Goal: Check status: Check status

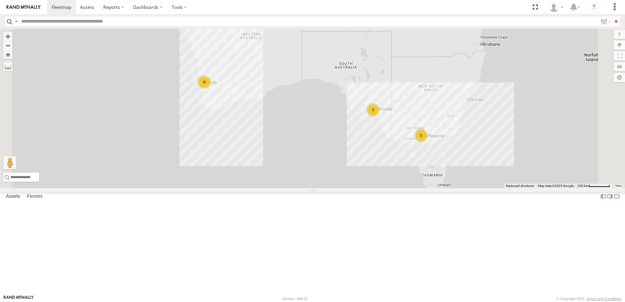
click at [0, 0] on div "All Assets" at bounding box center [0, 0] width 0 height 0
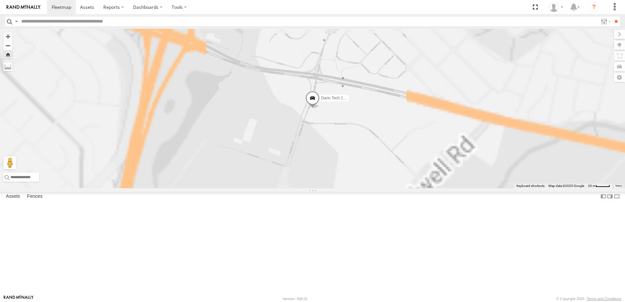
click at [320, 109] on span at bounding box center [312, 100] width 14 height 18
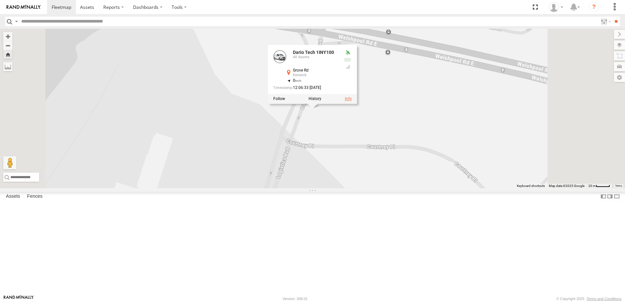
click at [352, 101] on link at bounding box center [348, 99] width 7 height 5
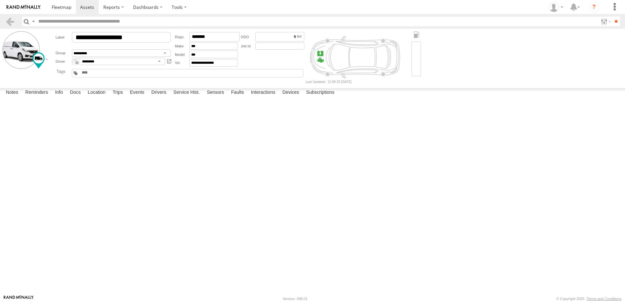
click at [0, 0] on div at bounding box center [0, 0] width 0 height 0
click at [119, 97] on label "Trips" at bounding box center [117, 92] width 17 height 9
click at [489, 77] on form "**********" at bounding box center [312, 57] width 621 height 52
click at [117, 97] on label "Trips" at bounding box center [117, 92] width 17 height 9
click at [92, 97] on label "Location" at bounding box center [96, 92] width 25 height 9
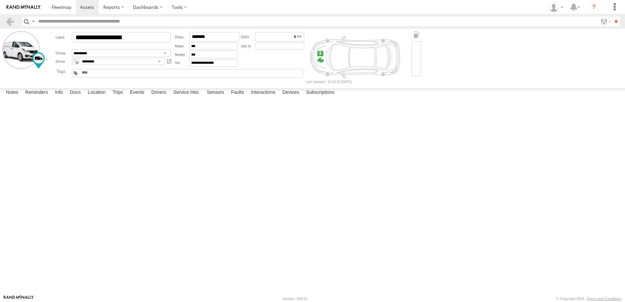
drag, startPoint x: 303, startPoint y: 213, endPoint x: 338, endPoint y: 152, distance: 70.2
click at [0, 0] on div "Dario Tech 1INY100" at bounding box center [0, 0] width 0 height 0
drag, startPoint x: 327, startPoint y: 144, endPoint x: 341, endPoint y: 105, distance: 41.5
click at [0, 0] on div "Dario Tech 1INY100" at bounding box center [0, 0] width 0 height 0
drag, startPoint x: 331, startPoint y: 147, endPoint x: 326, endPoint y: 199, distance: 52.3
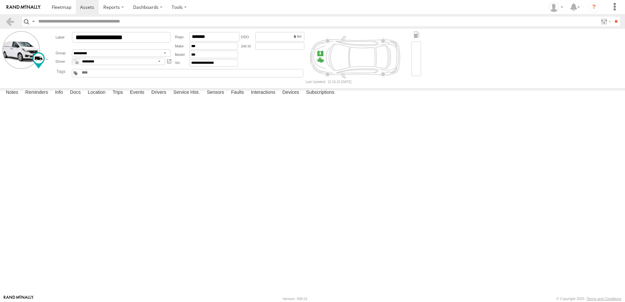
click at [0, 0] on div "Dario Tech 1INY100" at bounding box center [0, 0] width 0 height 0
click at [0, 0] on span at bounding box center [0, 0] width 0 height 0
click at [97, 97] on label "Location" at bounding box center [96, 92] width 25 height 9
click at [0, 0] on span at bounding box center [0, 0] width 0 height 0
click at [522, 61] on form "**********" at bounding box center [312, 57] width 621 height 52
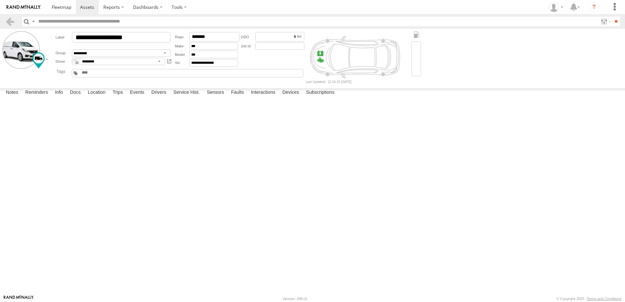
click at [462, 70] on form "**********" at bounding box center [312, 57] width 621 height 52
